Goal: Information Seeking & Learning: Learn about a topic

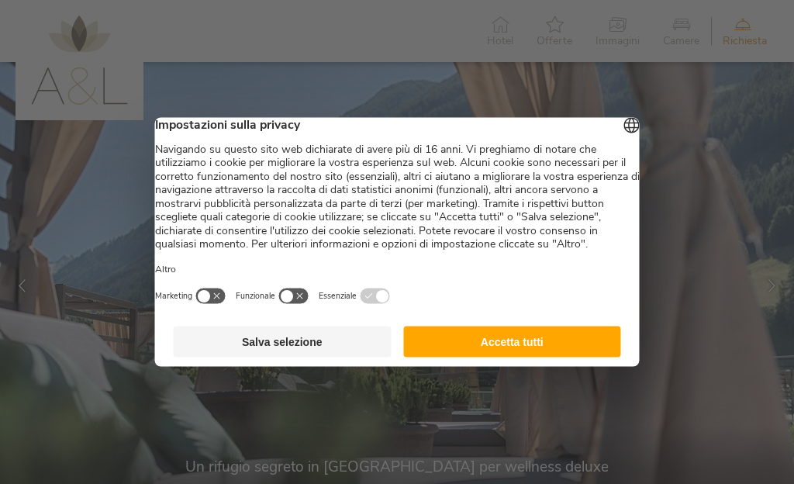
click at [508, 353] on button "Accetta tutti" at bounding box center [512, 342] width 218 height 31
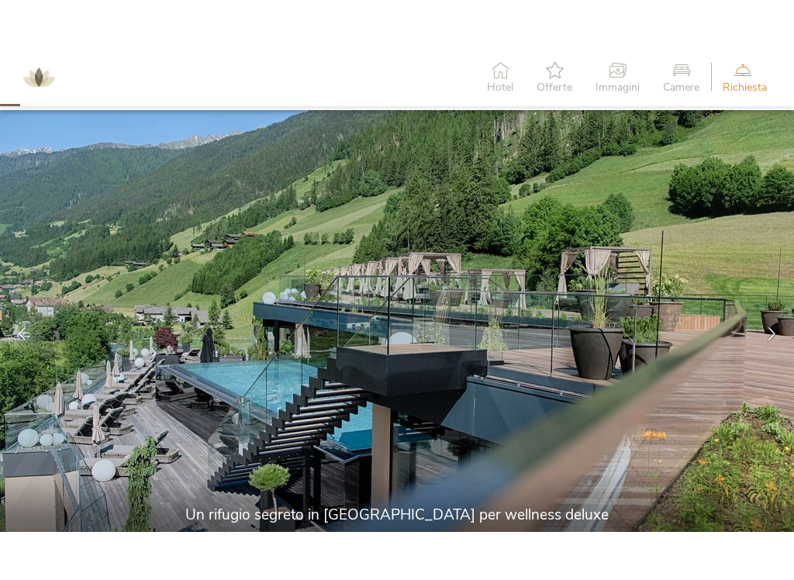
scroll to position [112, 0]
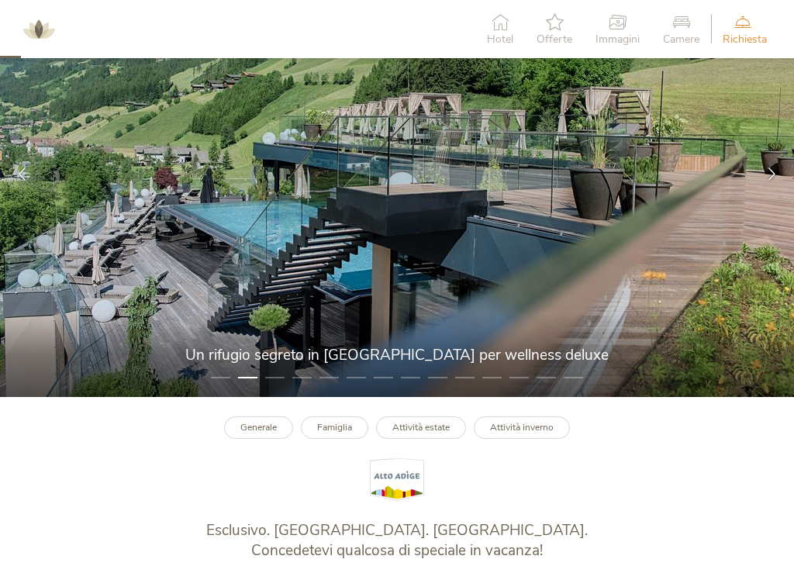
click at [285, 372] on img at bounding box center [397, 173] width 794 height 447
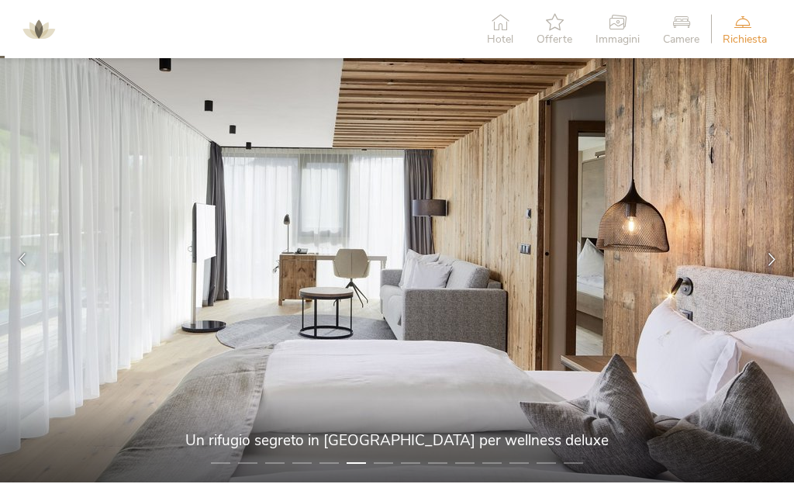
scroll to position [18, 0]
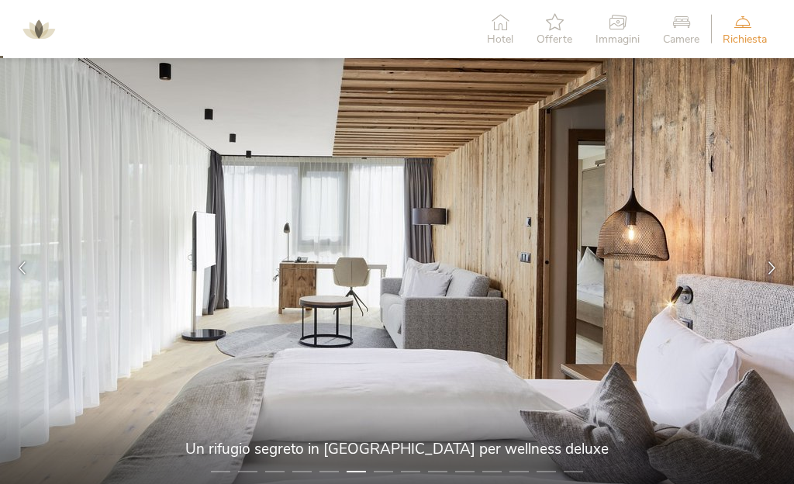
click at [457, 269] on img at bounding box center [397, 267] width 794 height 447
click at [400, 467] on img at bounding box center [397, 267] width 794 height 447
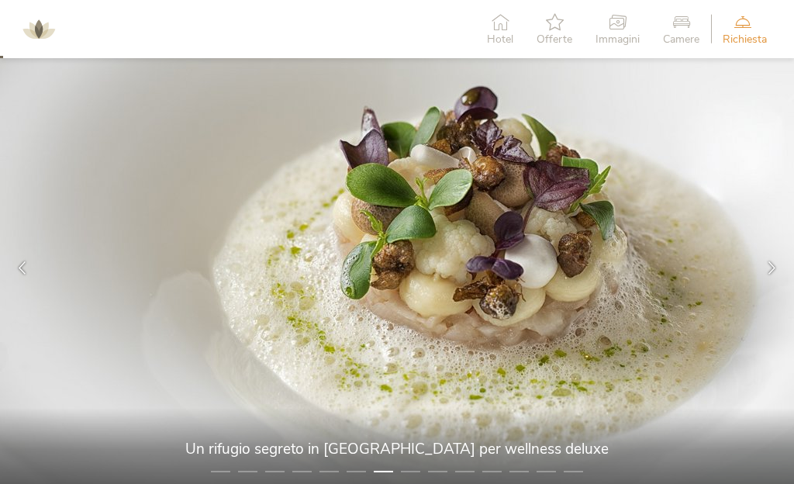
click at [777, 280] on div at bounding box center [772, 268] width 44 height 44
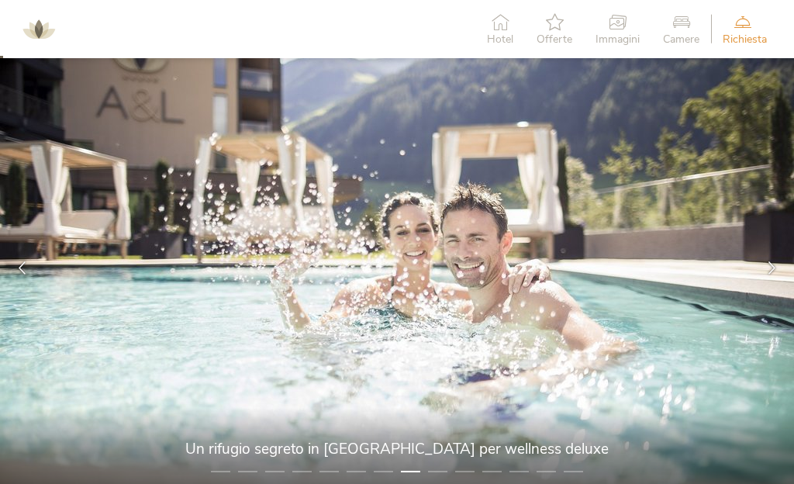
click at [783, 285] on div at bounding box center [772, 268] width 44 height 44
click at [773, 267] on icon at bounding box center [772, 267] width 13 height 13
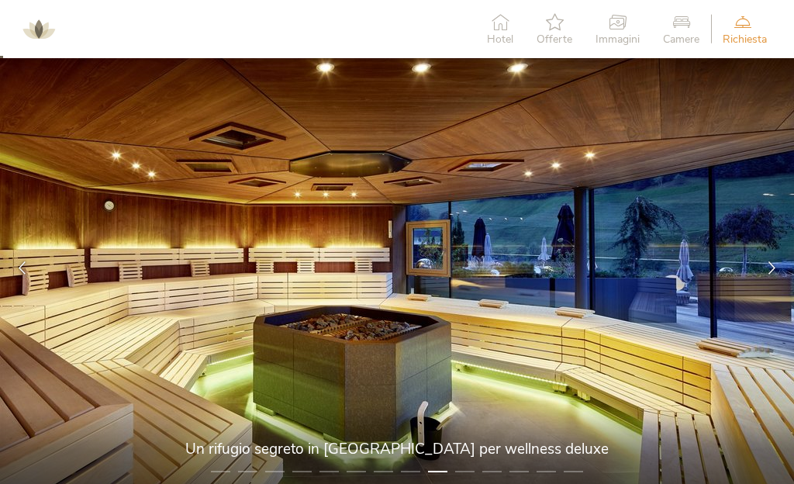
click at [773, 275] on div at bounding box center [772, 268] width 44 height 44
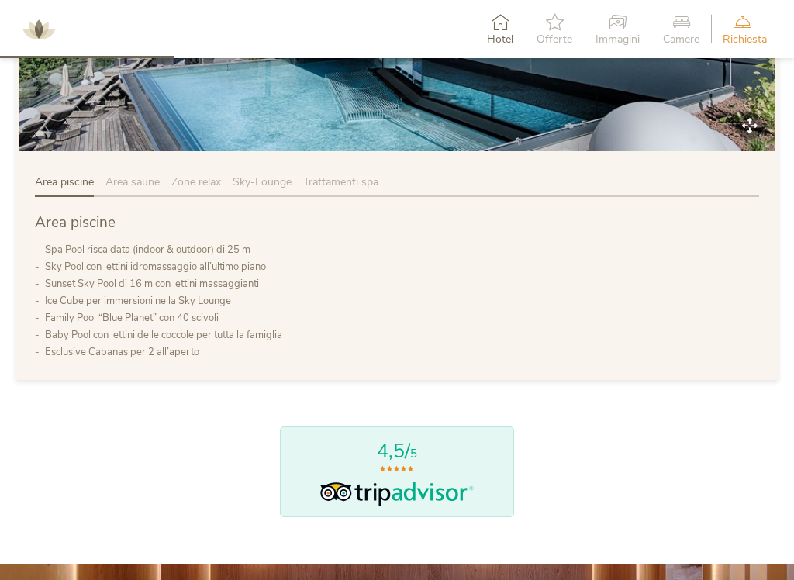
scroll to position [941, 0]
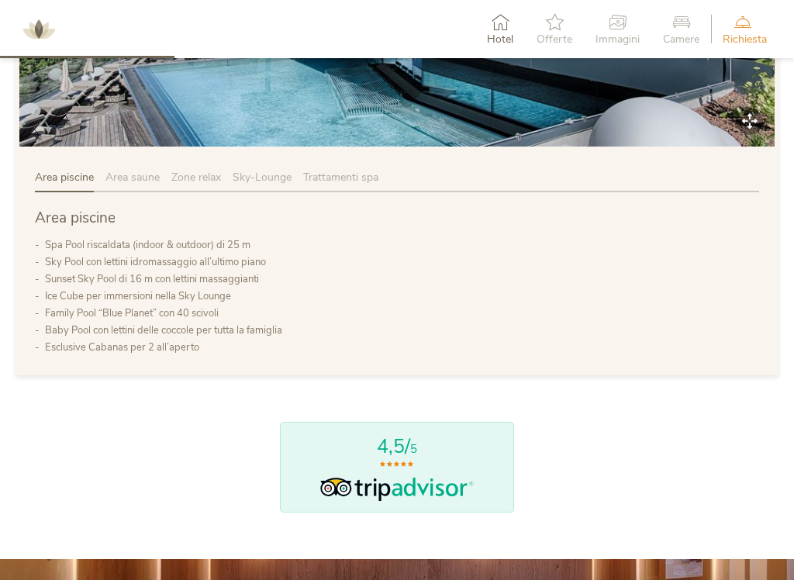
click at [134, 164] on div "Area piscine Area saune Zone relax Sky-Lounge Trattamenti spa Area piscine Spa …" at bounding box center [397, 263] width 763 height 226
click at [140, 173] on span "Area saune" at bounding box center [133, 177] width 54 height 15
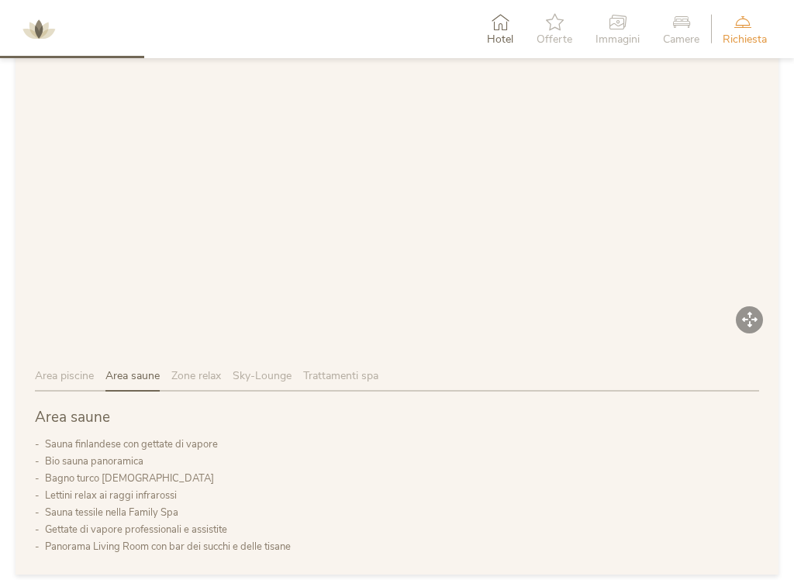
scroll to position [781, 0]
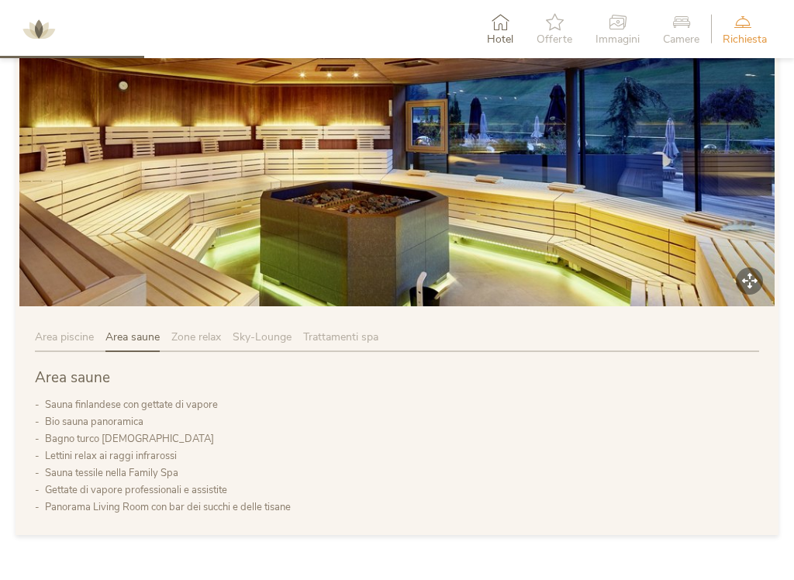
click at [215, 336] on span "Zone relax" at bounding box center [196, 337] width 50 height 15
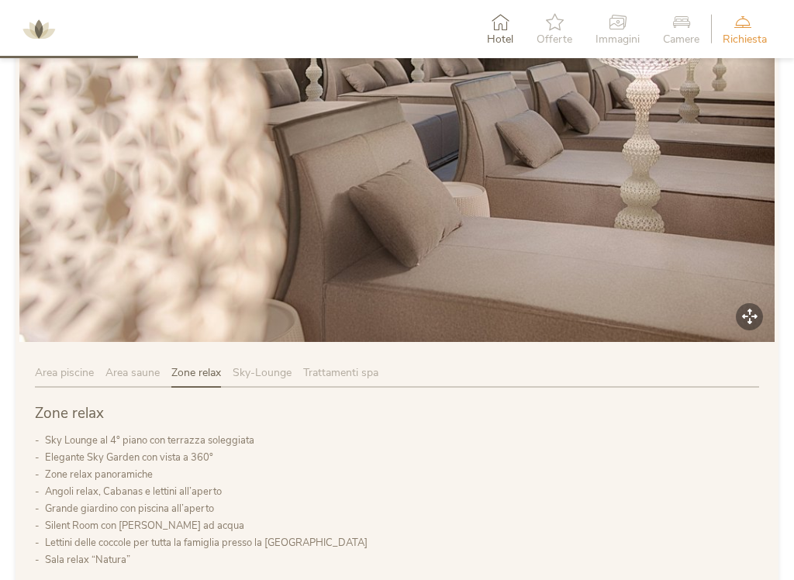
scroll to position [750, 0]
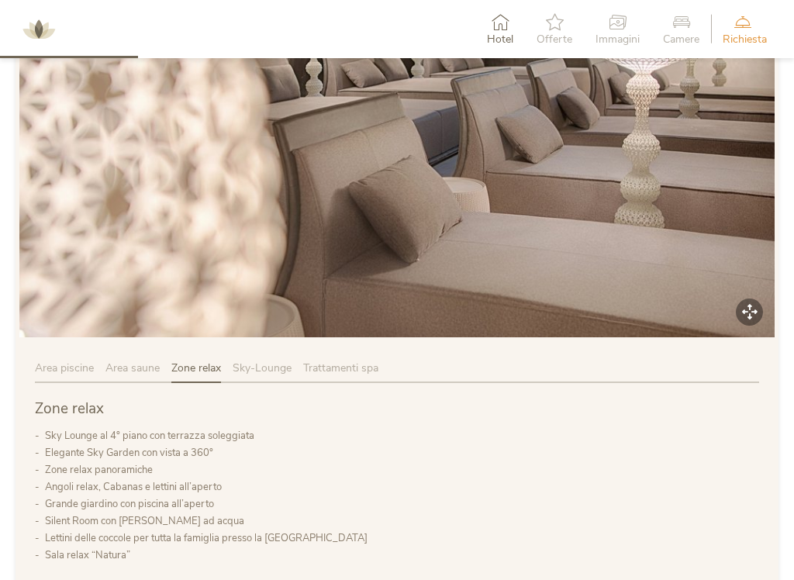
click at [278, 368] on span "Sky-Lounge" at bounding box center [262, 368] width 59 height 15
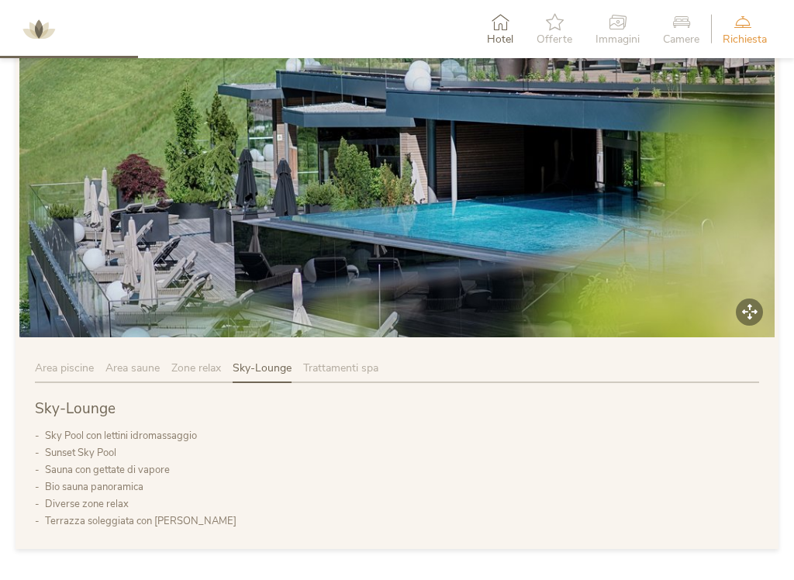
click at [362, 372] on span "Trattamenti spa" at bounding box center [340, 368] width 75 height 15
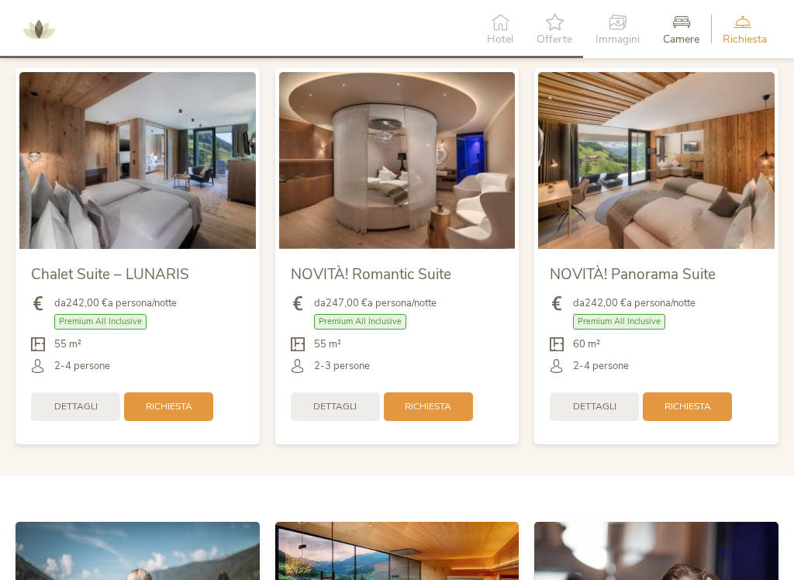
scroll to position [3029, 0]
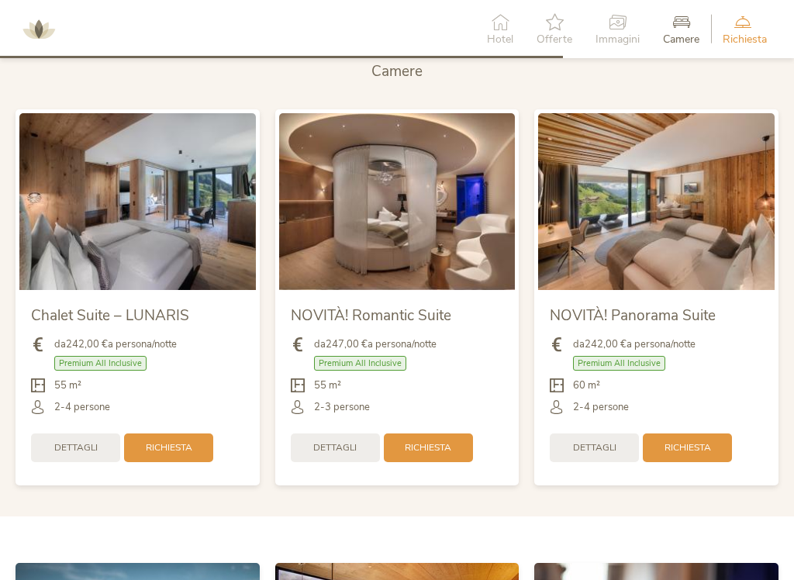
click at [363, 442] on div "Dettagli" at bounding box center [335, 448] width 89 height 29
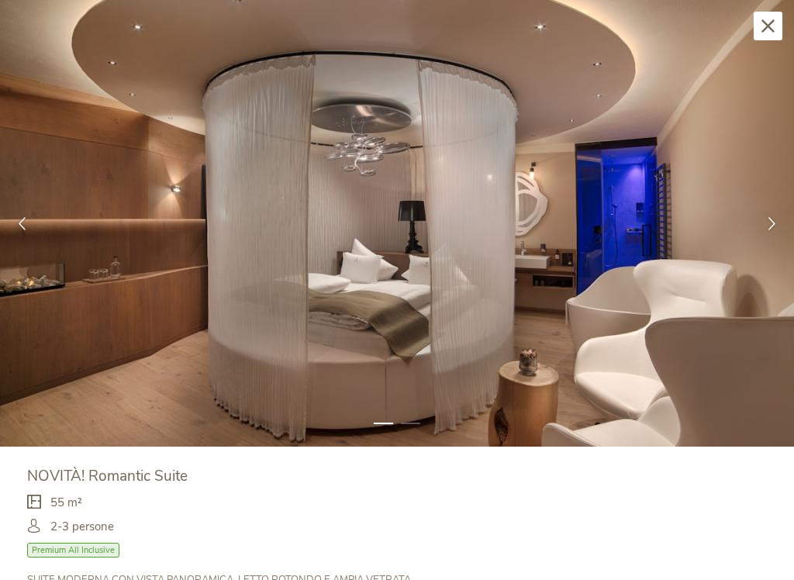
click at [767, 222] on icon at bounding box center [772, 223] width 13 height 13
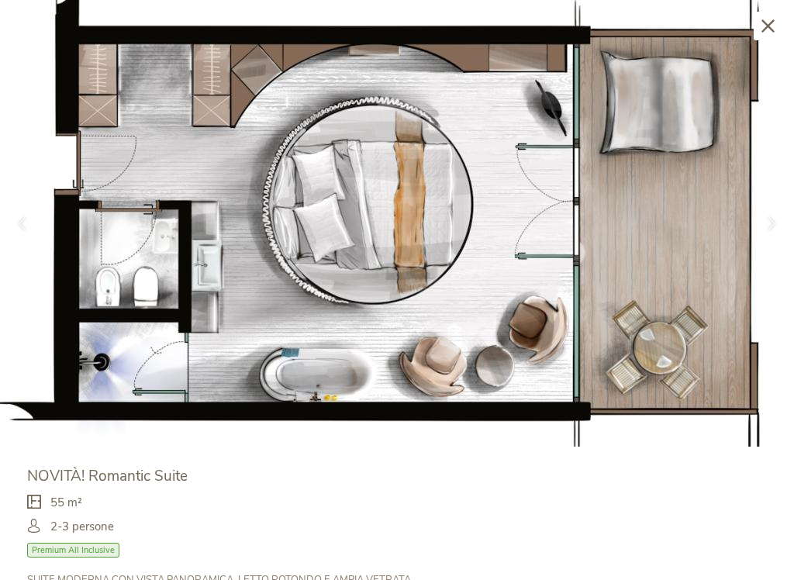
click at [769, 221] on icon at bounding box center [772, 223] width 13 height 13
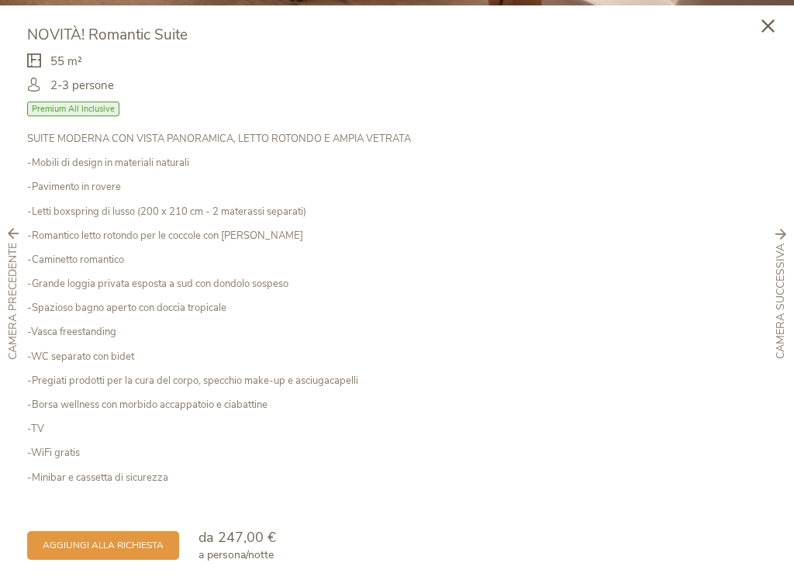
scroll to position [440, 0]
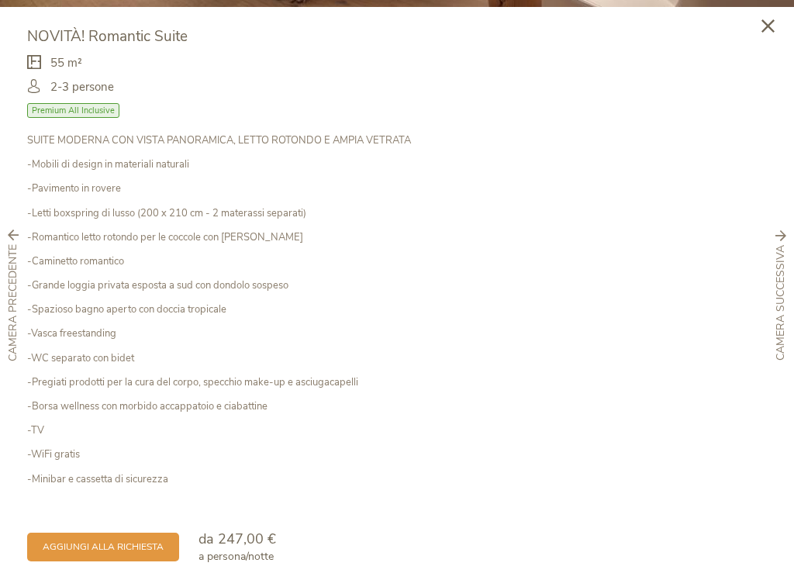
click at [766, 22] on icon at bounding box center [768, 25] width 13 height 13
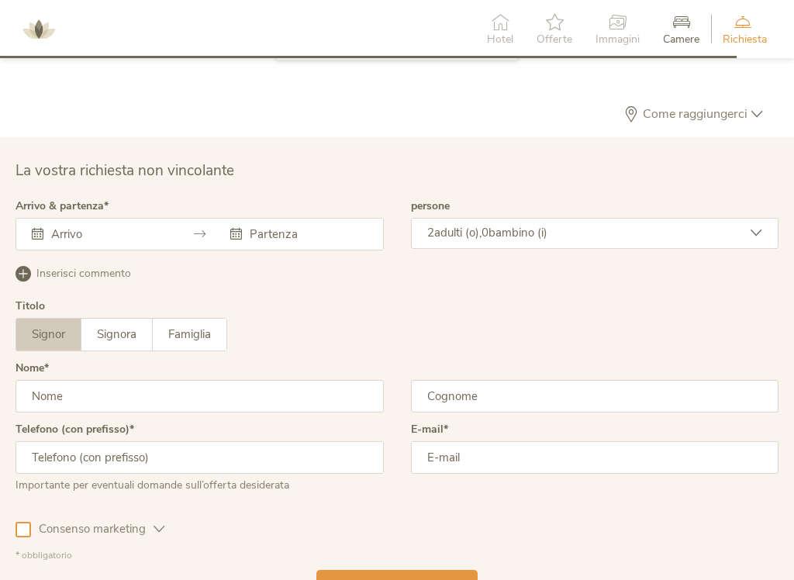
scroll to position [4018, 0]
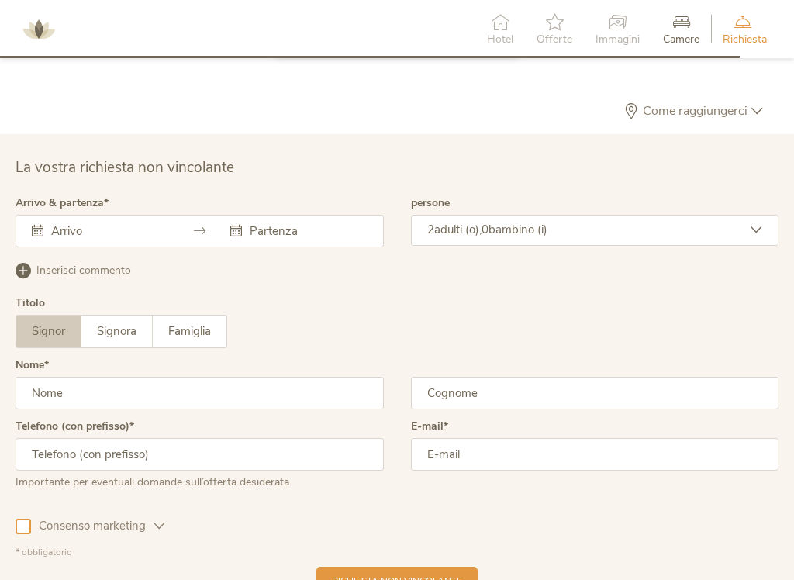
click at [200, 225] on icon at bounding box center [200, 231] width 12 height 12
click at [71, 223] on input "text" at bounding box center [107, 231] width 121 height 16
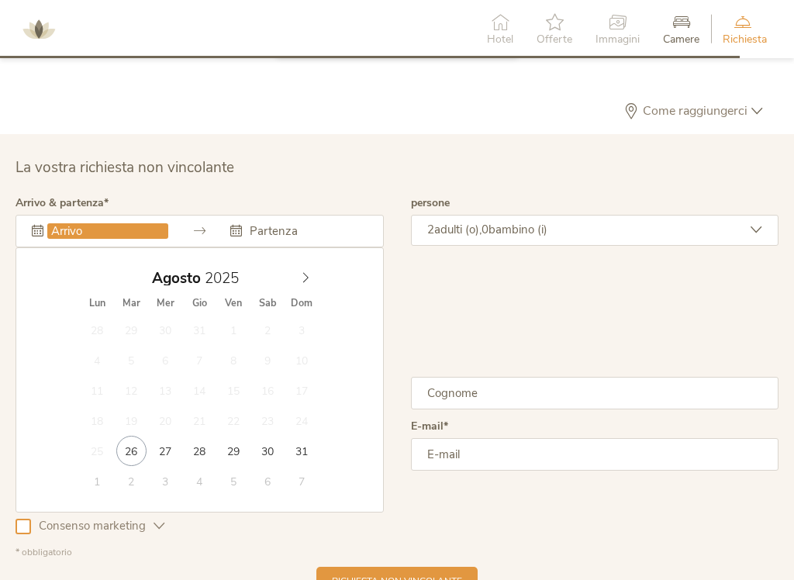
click at [298, 272] on span at bounding box center [305, 275] width 26 height 22
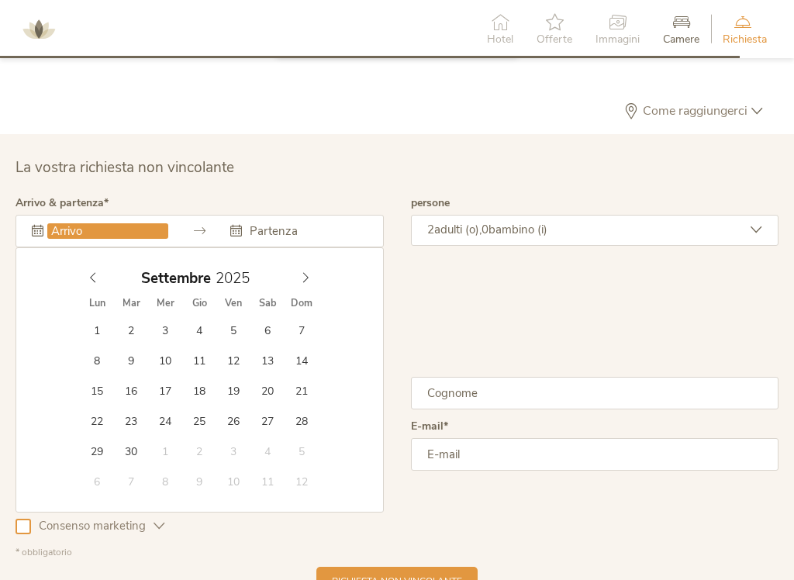
click at [329, 278] on div "[DATE] Lun Mar Mer Gio Ven Sab Dom 1 2 3 4 5 6 7 8 9 10 11 12 13 14 15 16 17 18…" at bounding box center [200, 379] width 368 height 265
click at [308, 272] on icon at bounding box center [305, 277] width 11 height 11
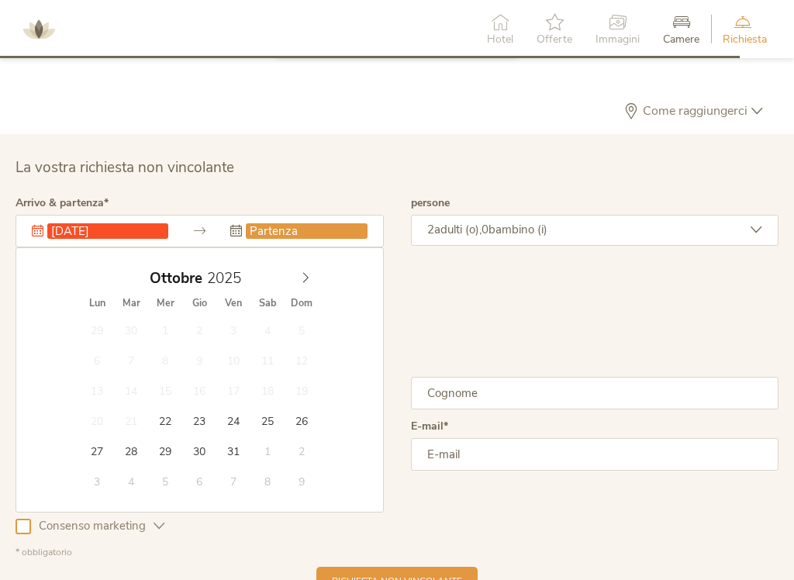
click at [114, 223] on input "[DATE]" at bounding box center [107, 231] width 121 height 16
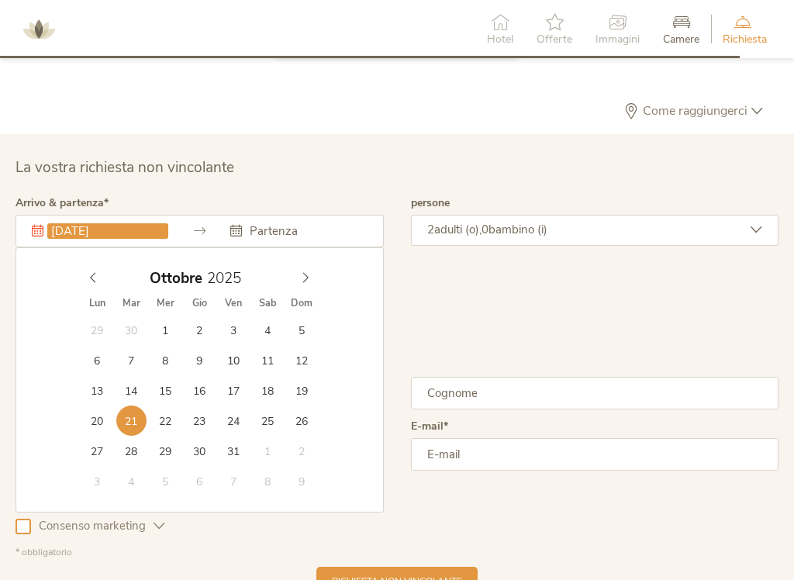
click at [95, 273] on icon at bounding box center [92, 278] width 5 height 10
type input "[DATE]"
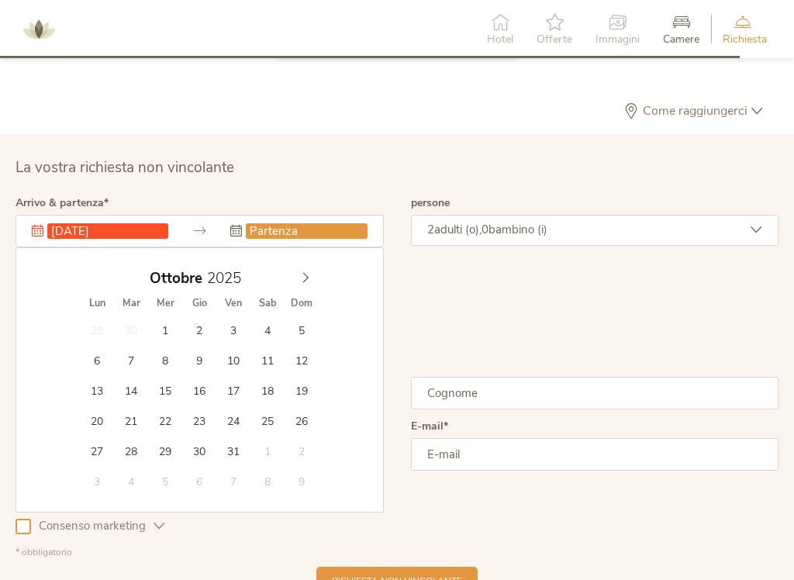
click at [320, 223] on input "text" at bounding box center [306, 231] width 121 height 16
type input "[DATE]"
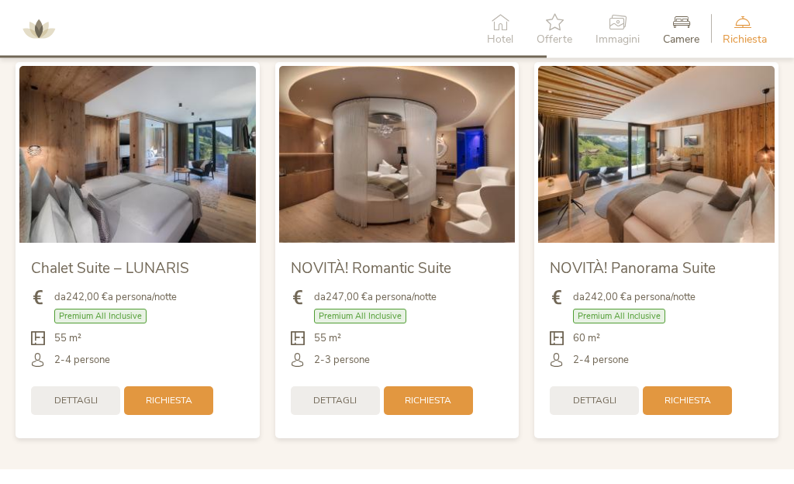
scroll to position [3033, 0]
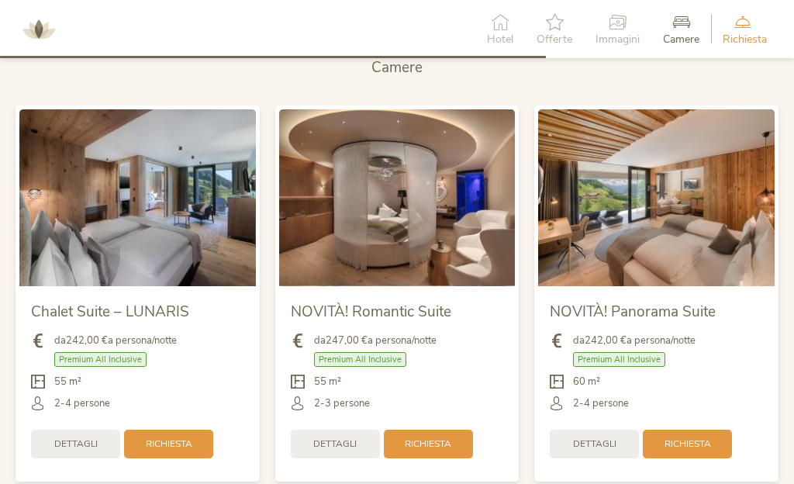
click at [666, 211] on img at bounding box center [656, 197] width 237 height 177
click at [597, 438] on span "Dettagli" at bounding box center [594, 444] width 43 height 13
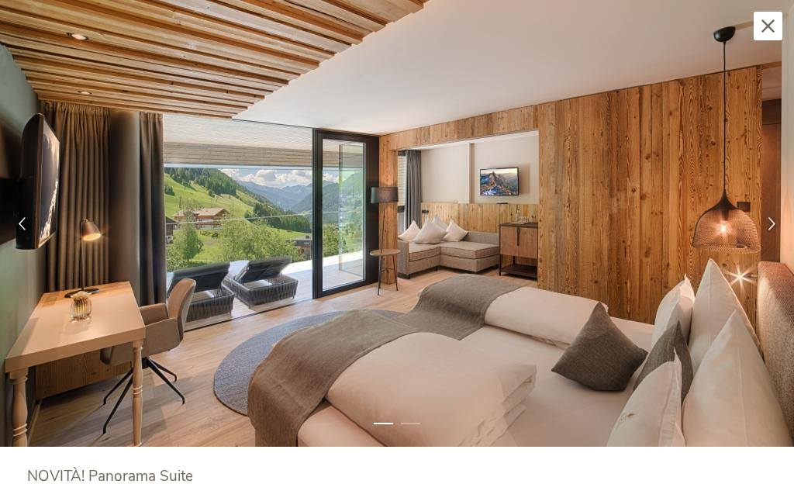
click at [764, 230] on div at bounding box center [772, 224] width 44 height 44
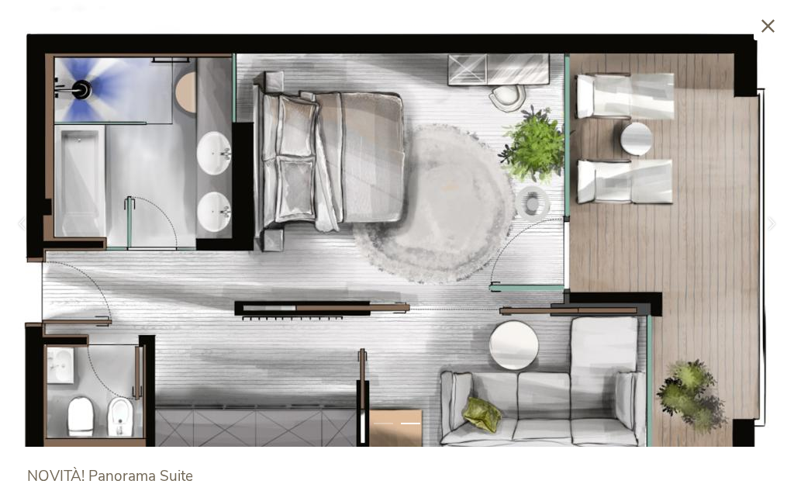
click at [775, 227] on icon at bounding box center [772, 223] width 13 height 13
click at [785, 230] on div at bounding box center [772, 224] width 44 height 44
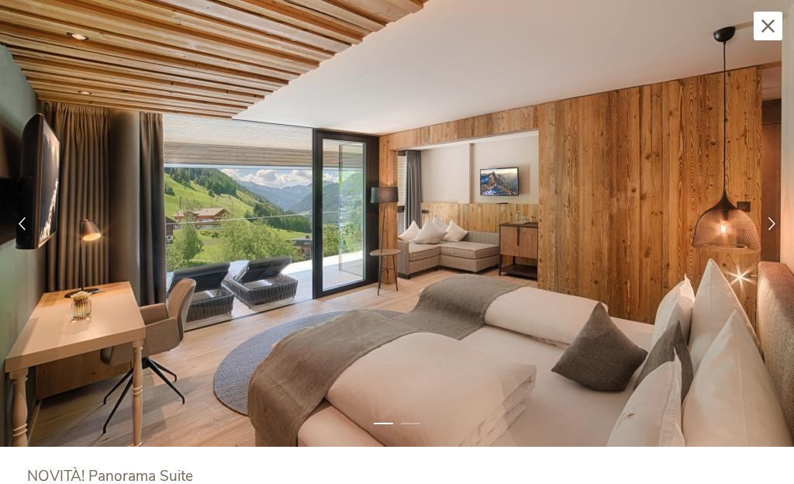
click at [777, 231] on div at bounding box center [772, 224] width 44 height 44
click at [763, 32] on icon at bounding box center [768, 25] width 13 height 13
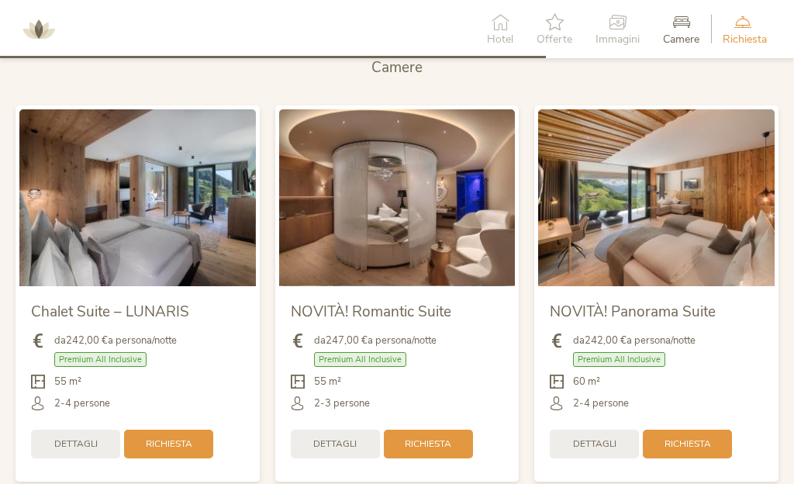
click at [493, 36] on span "Hotel" at bounding box center [500, 39] width 26 height 11
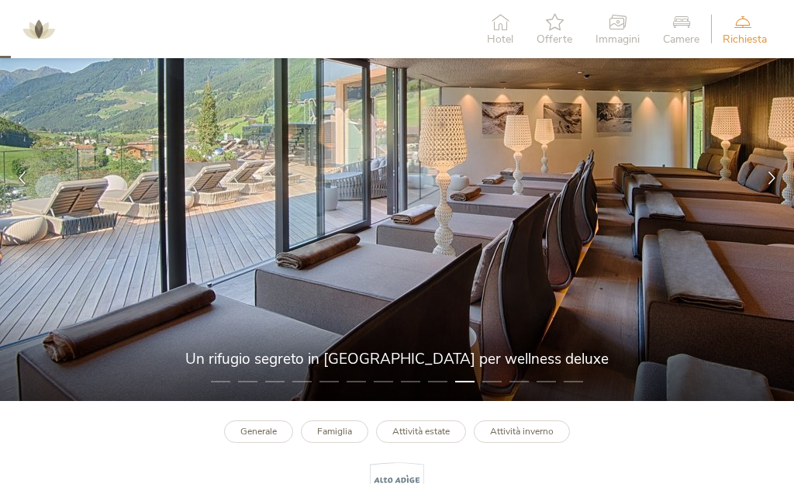
scroll to position [0, 0]
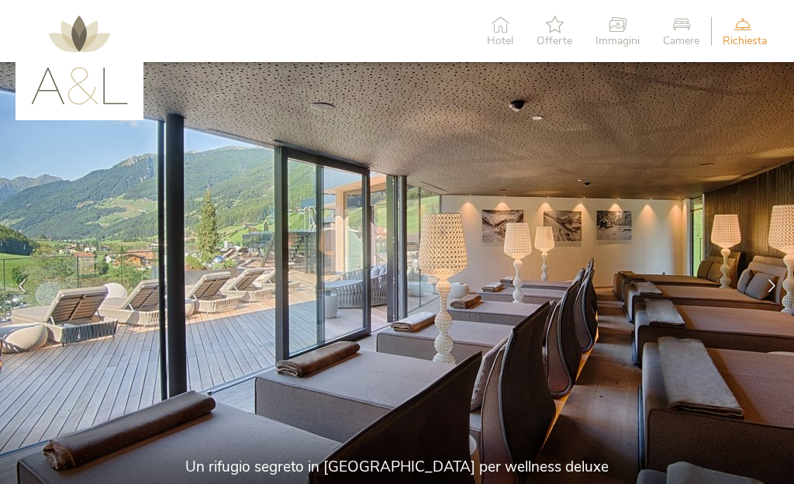
click at [682, 27] on icon at bounding box center [681, 24] width 36 height 17
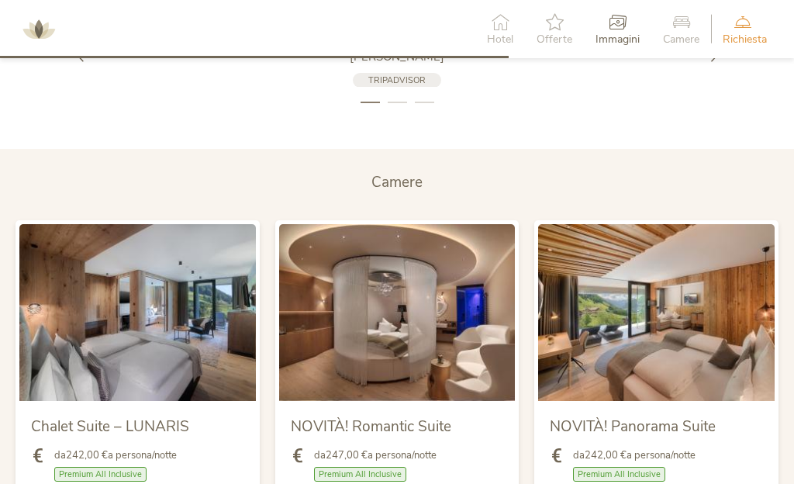
scroll to position [2980, 0]
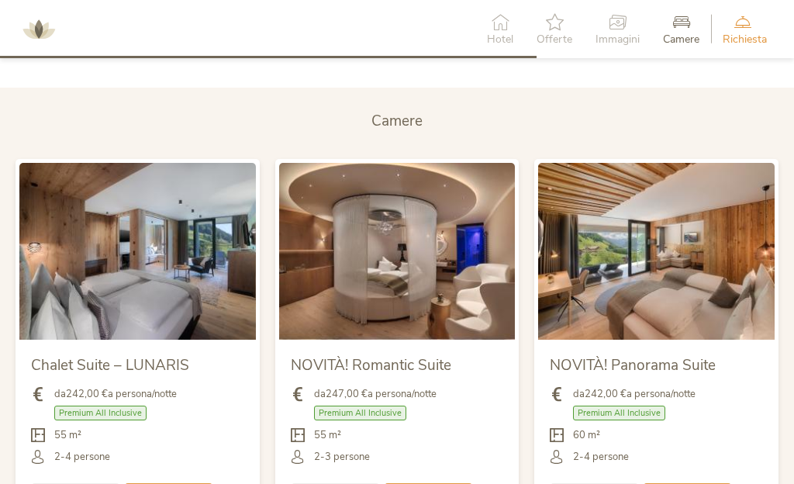
click at [620, 34] on span "Immagini" at bounding box center [618, 39] width 44 height 11
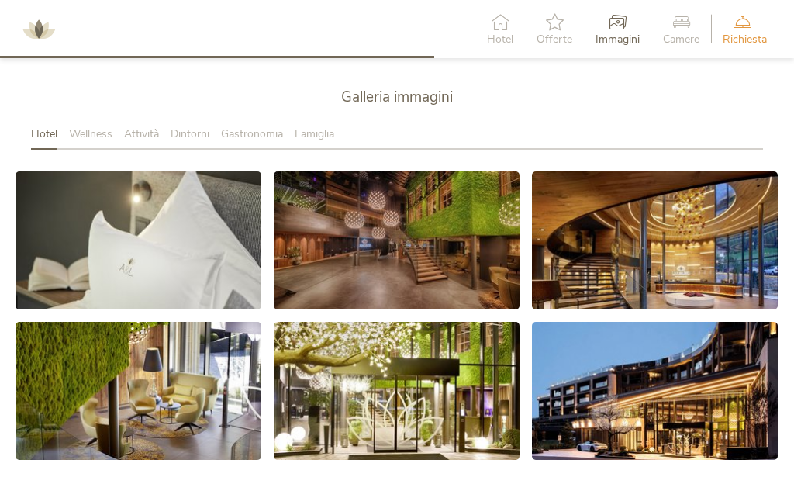
click at [545, 36] on span "Offerte" at bounding box center [555, 39] width 36 height 11
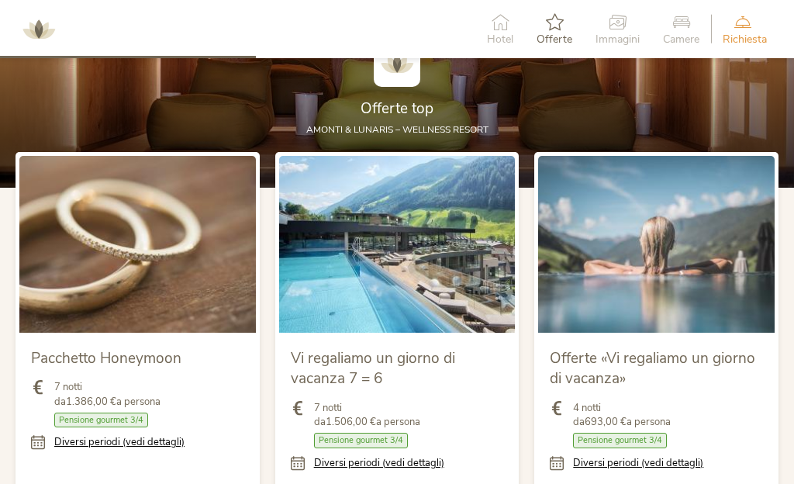
scroll to position [1403, 0]
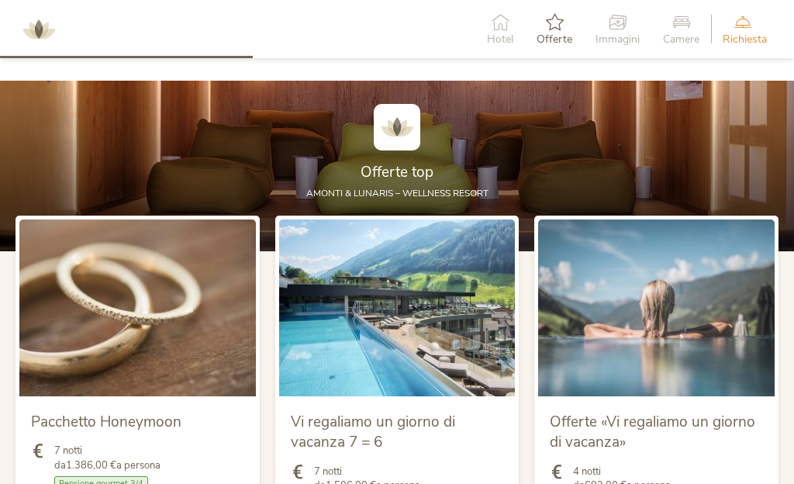
click at [520, 42] on div "Hotel" at bounding box center [501, 28] width 50 height 47
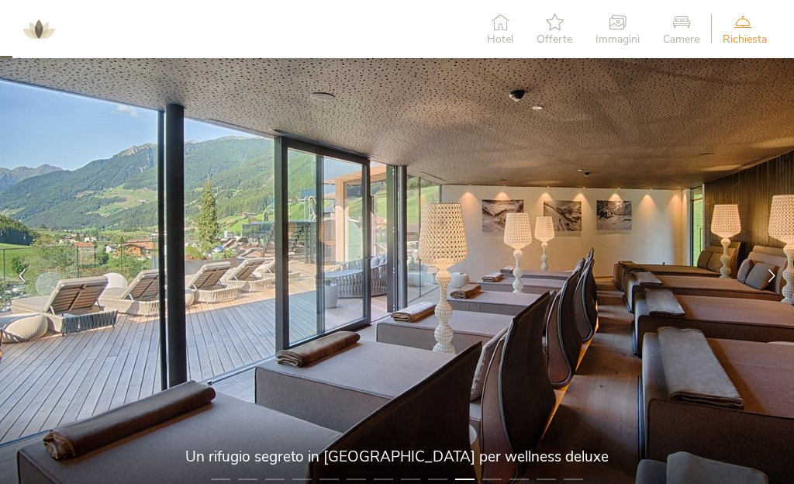
scroll to position [0, 0]
